Goal: Task Accomplishment & Management: Manage account settings

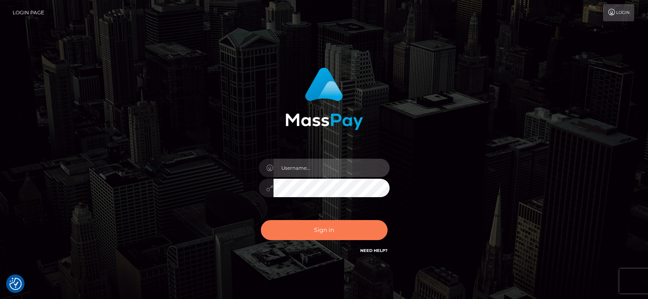
type input "greg.great"
click at [316, 229] on button "Sign in" at bounding box center [324, 230] width 127 height 20
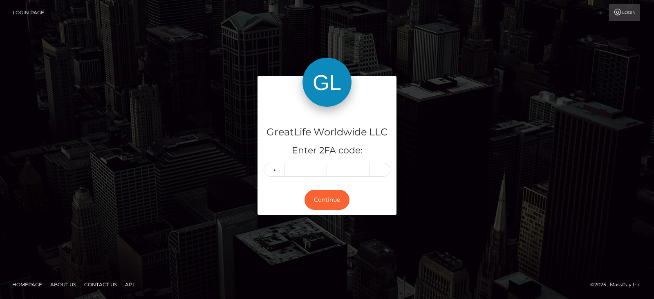
type input "0"
type input "6"
type input "1"
type input "4"
type input "3"
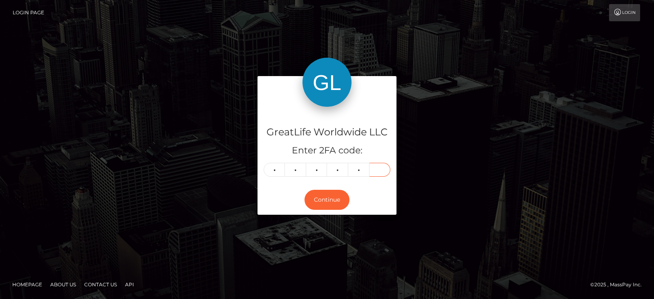
type input "5"
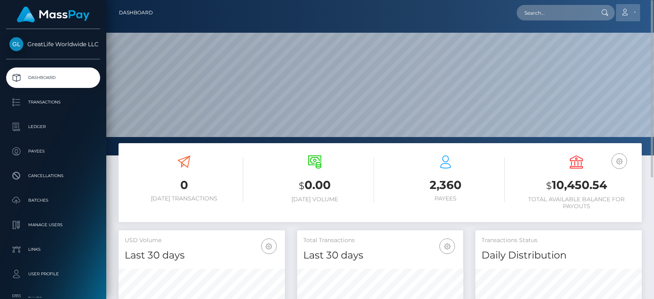
click at [634, 11] on link "Account" at bounding box center [628, 12] width 24 height 17
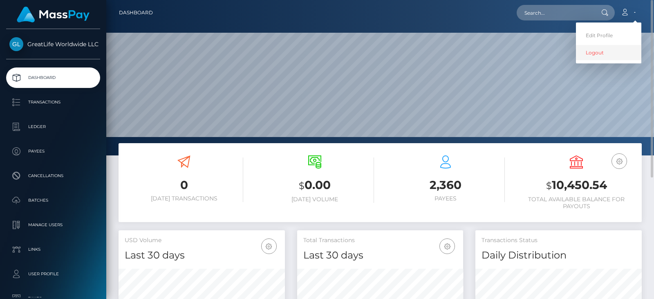
click at [591, 53] on link "Logout" at bounding box center [608, 52] width 65 height 15
